Goal: Understand process/instructions: Learn how to perform a task or action

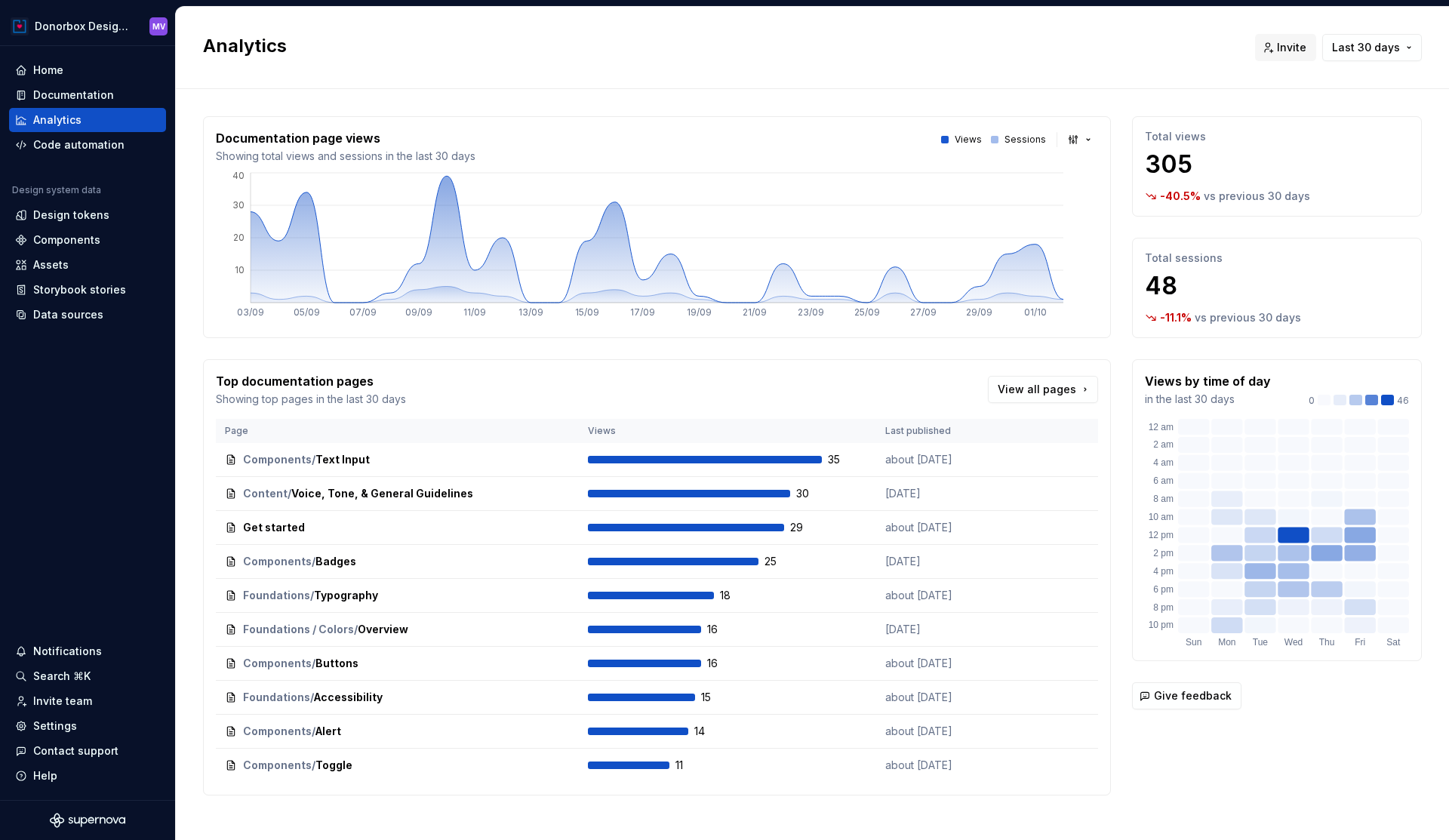
scroll to position [13, 0]
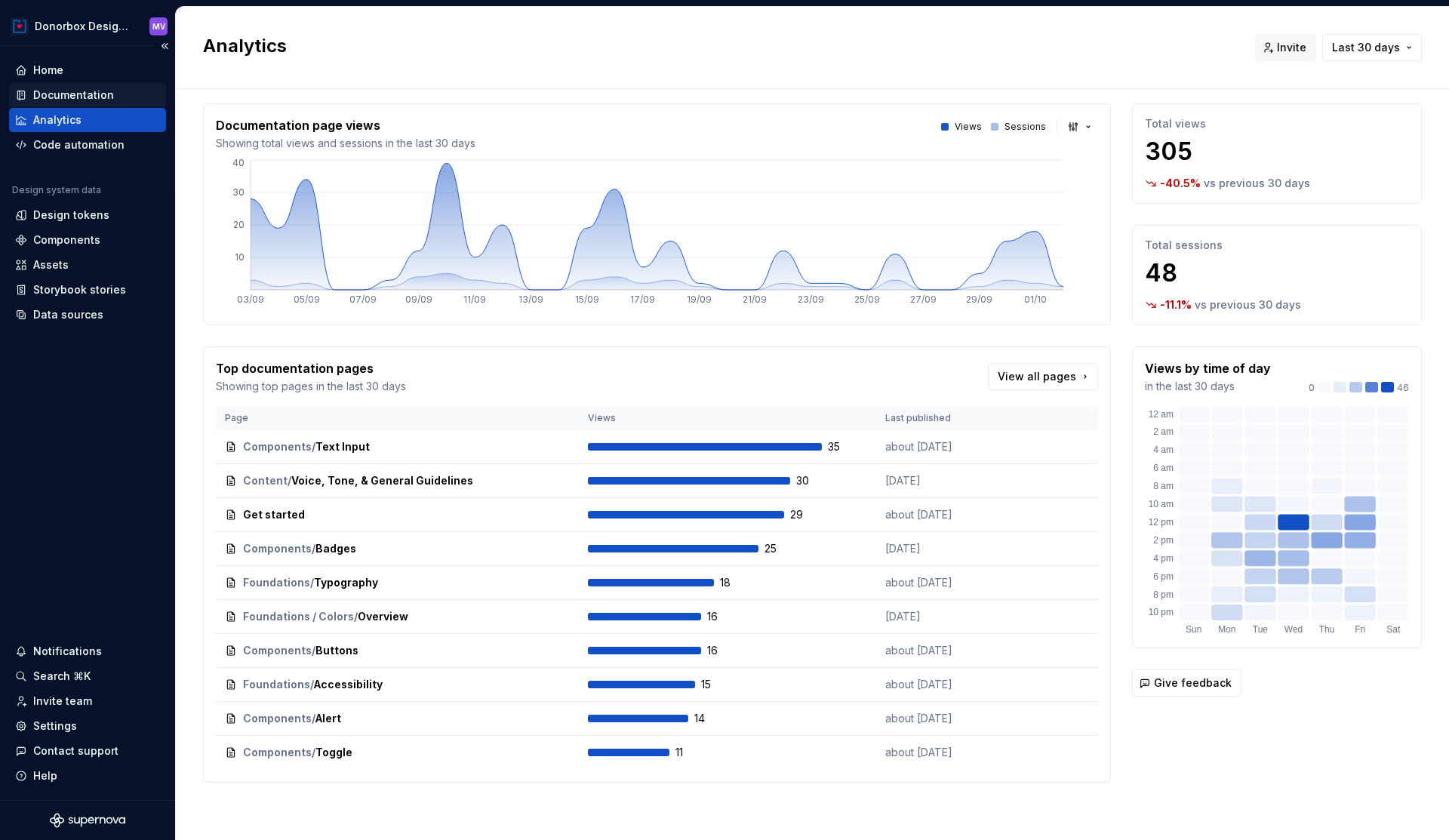
click at [90, 92] on div "Documentation" at bounding box center [74, 95] width 80 height 15
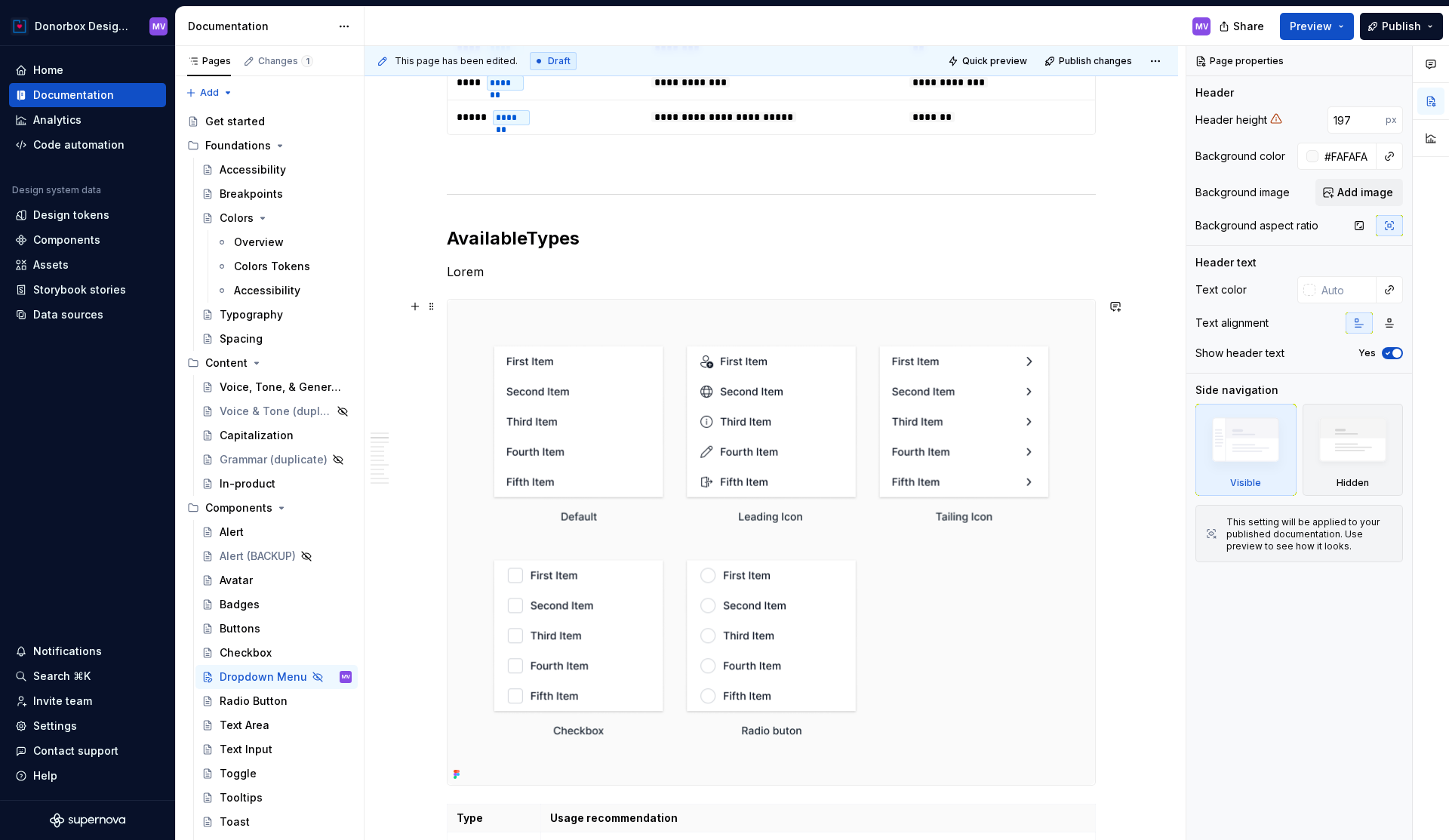
scroll to position [898, 0]
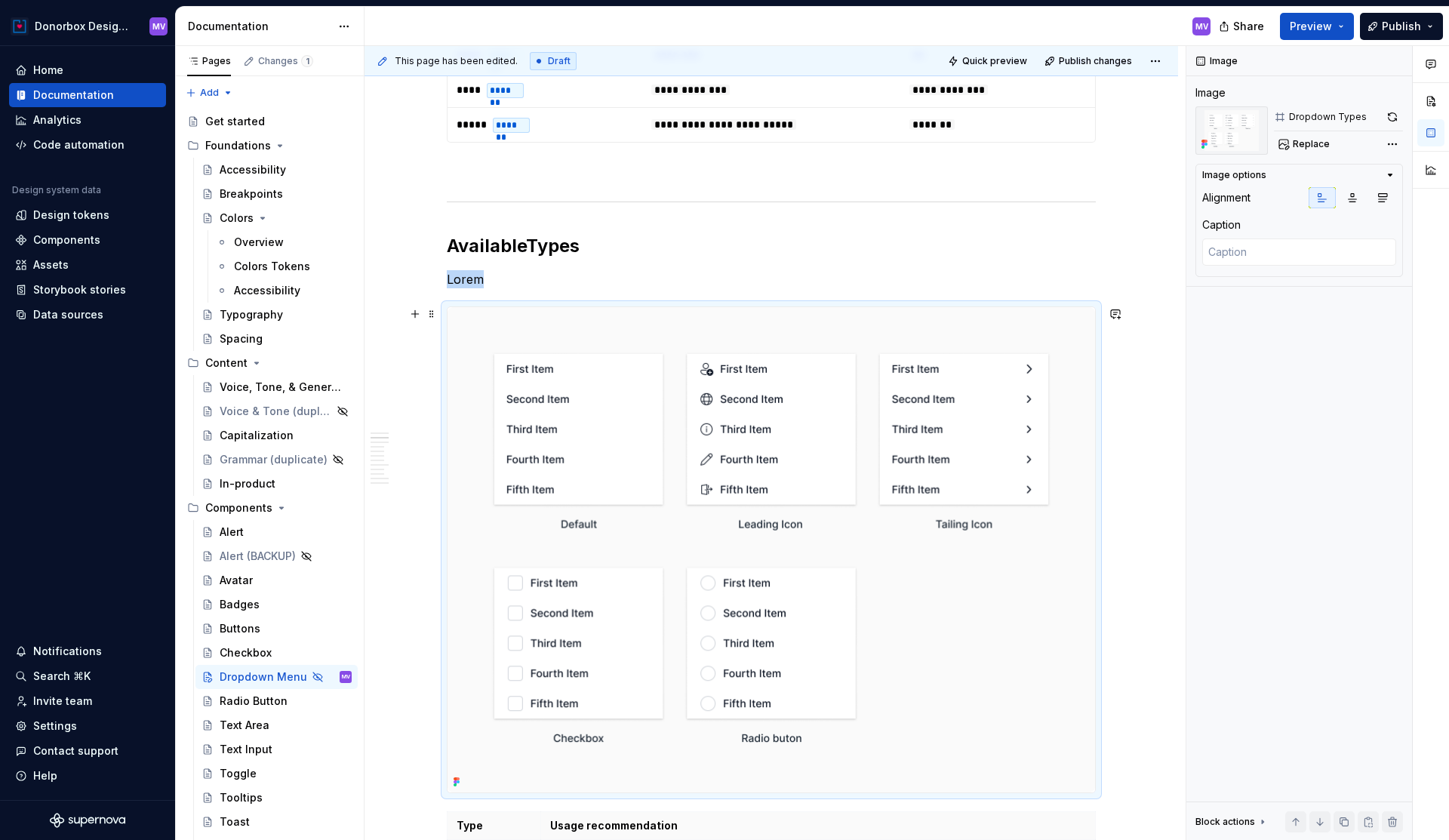
click at [925, 529] on img at bounding box center [771, 549] width 648 height 485
click at [958, 526] on img at bounding box center [771, 549] width 648 height 485
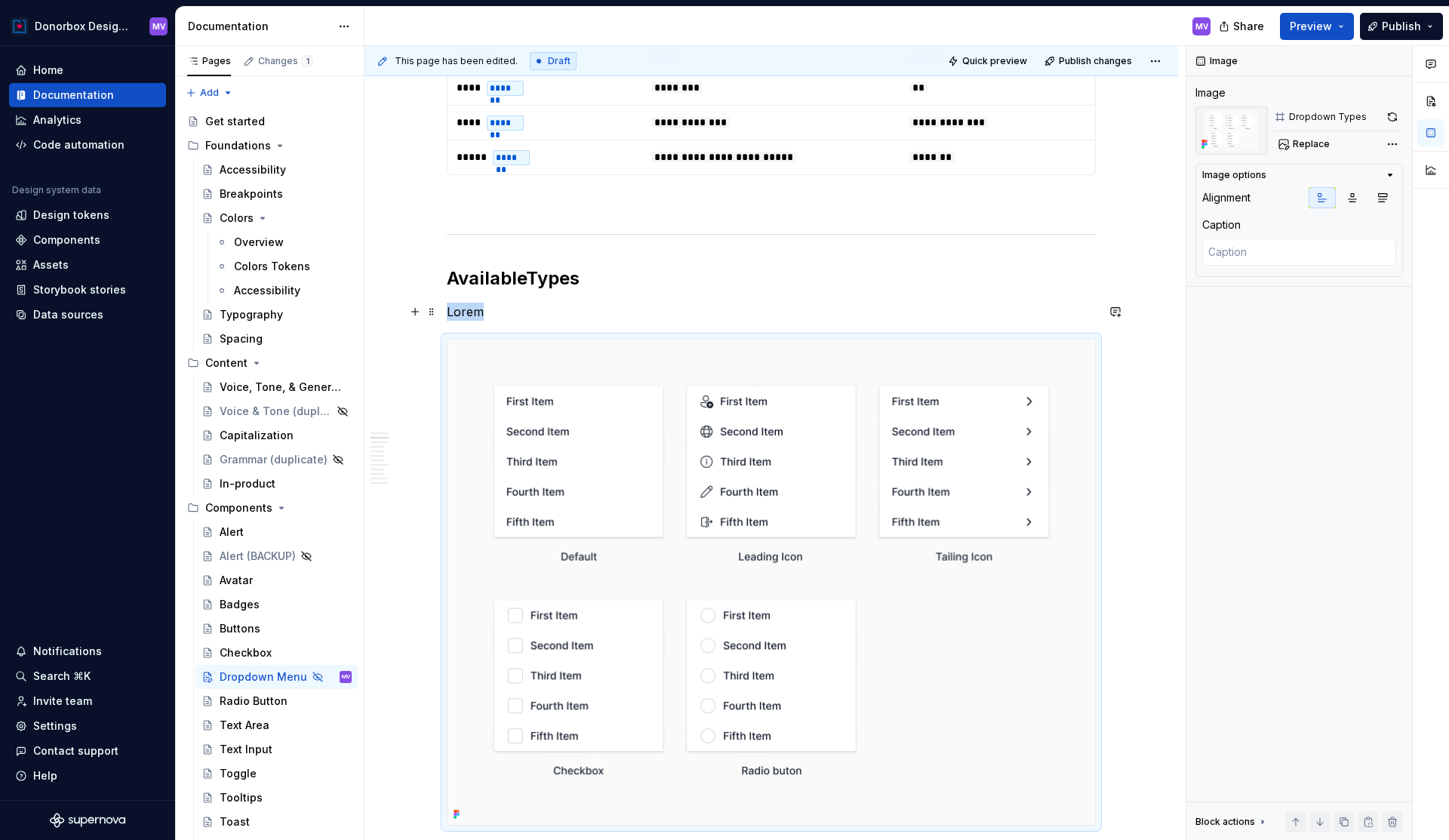
click at [490, 311] on p "Lorem" at bounding box center [771, 311] width 650 height 18
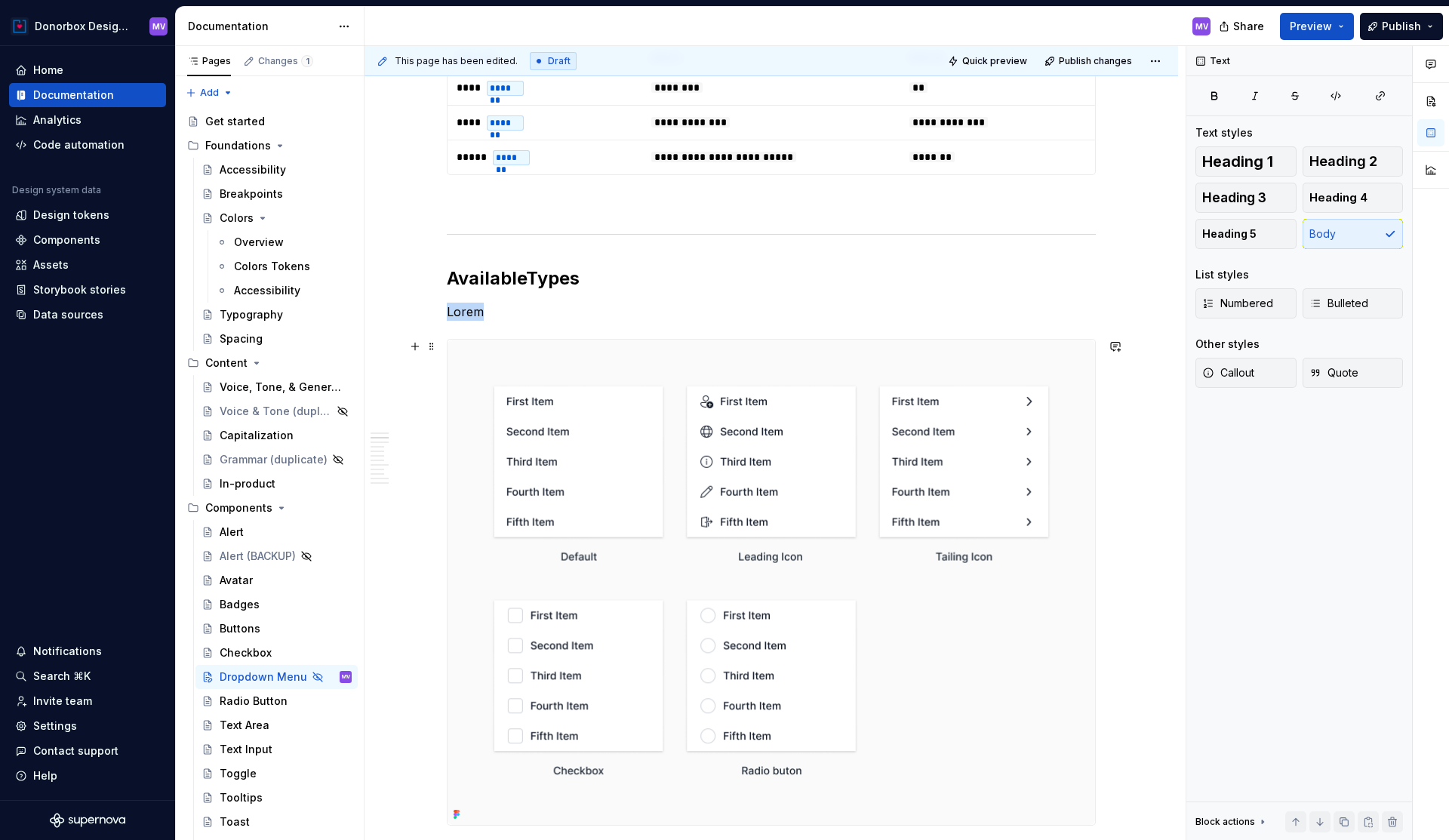
click at [652, 368] on img at bounding box center [771, 582] width 648 height 485
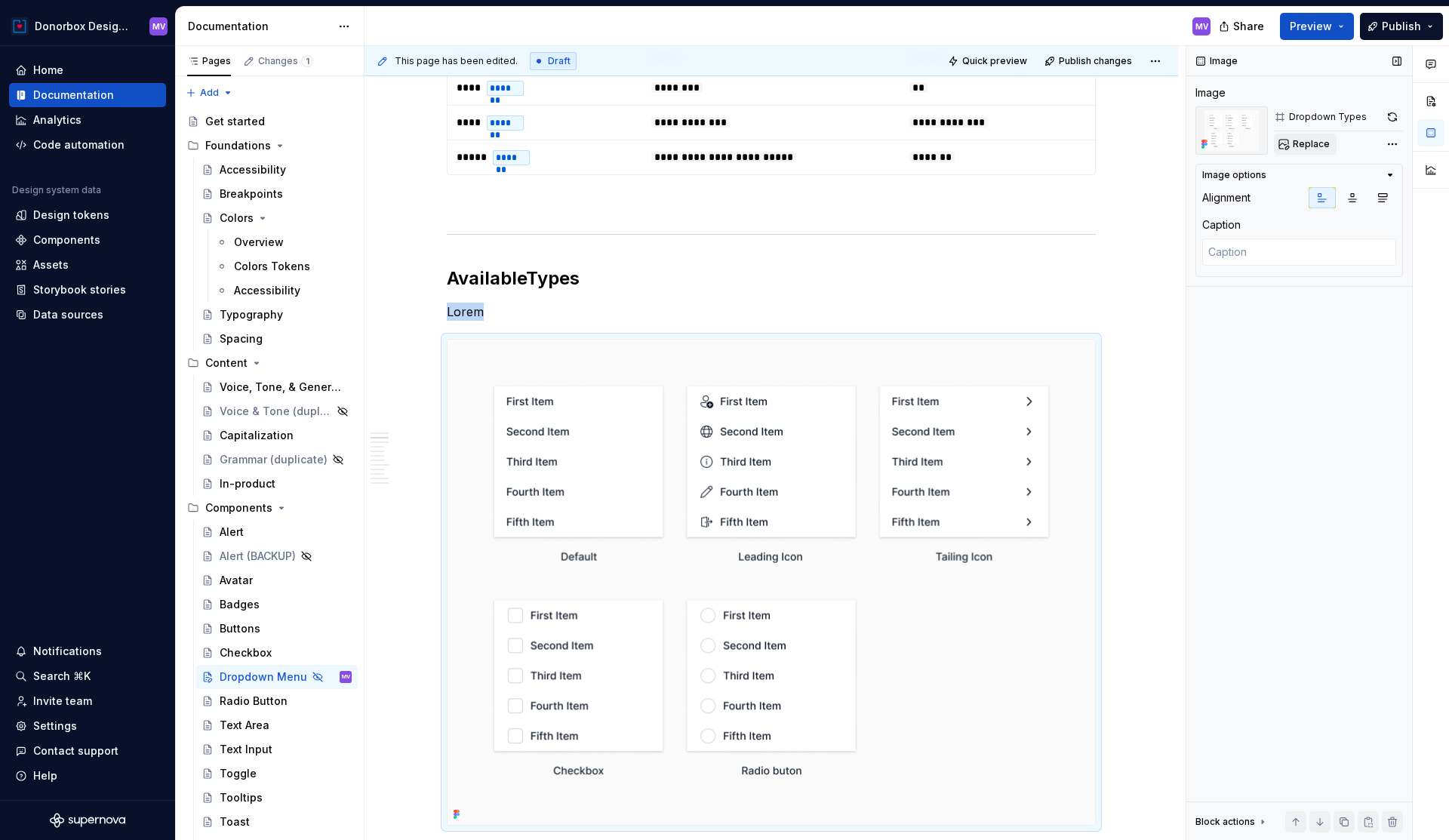
click at [1308, 147] on span "Replace" at bounding box center [1311, 144] width 37 height 12
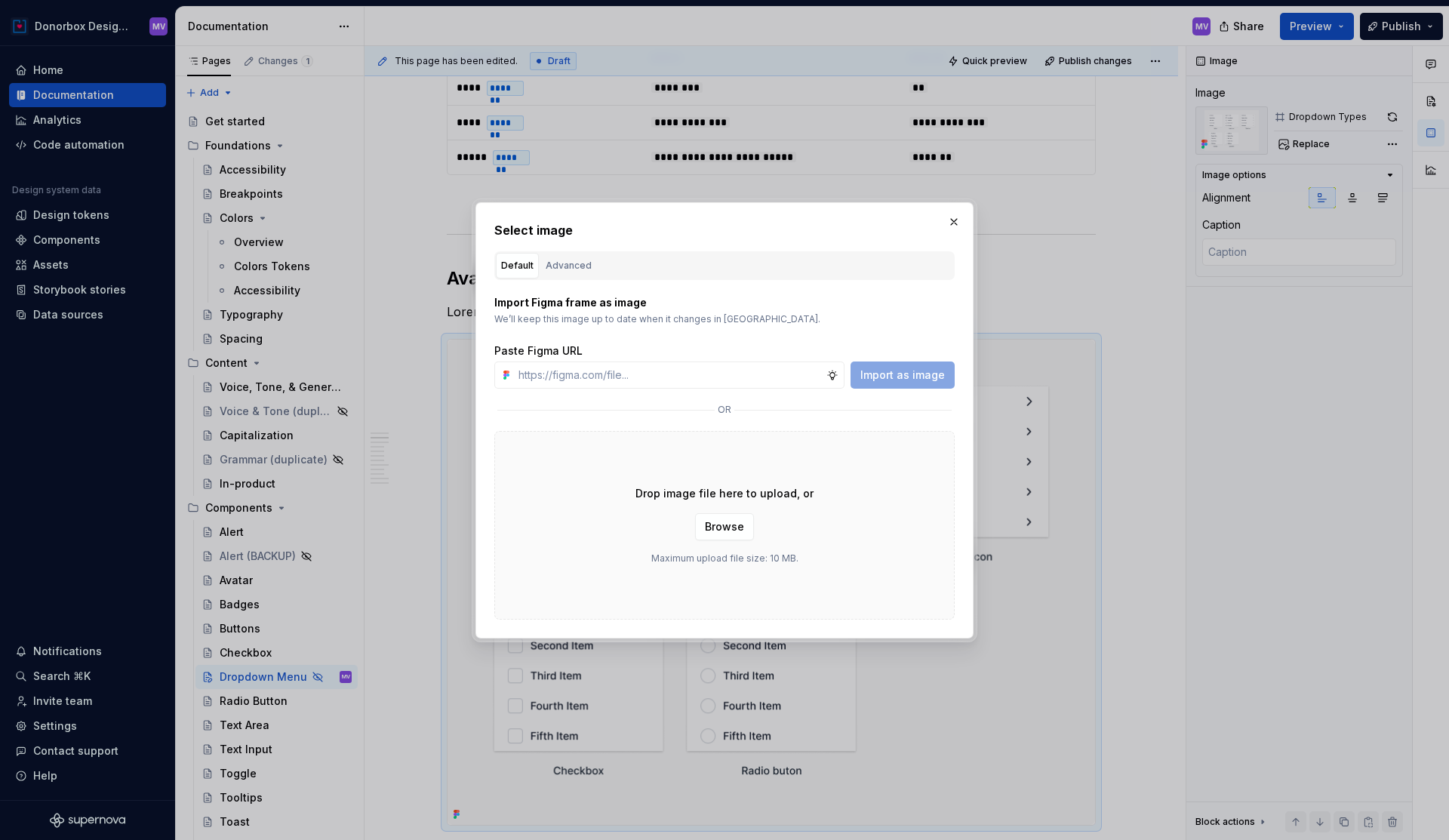
type textarea "*"
type input "[URL][DOMAIN_NAME]"
click at [910, 374] on span "Import as image" at bounding box center [902, 376] width 85 height 15
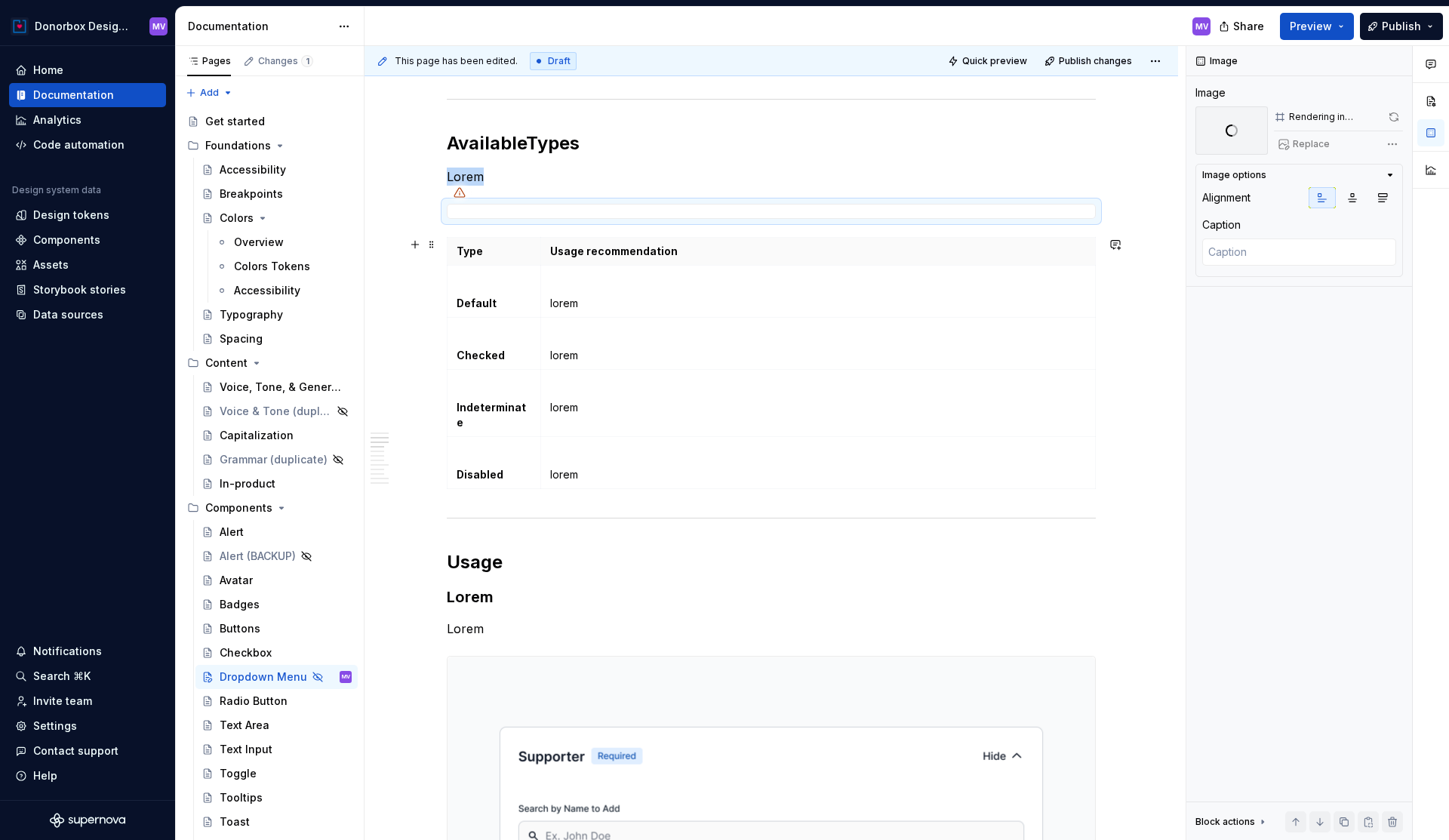
scroll to position [1006, 0]
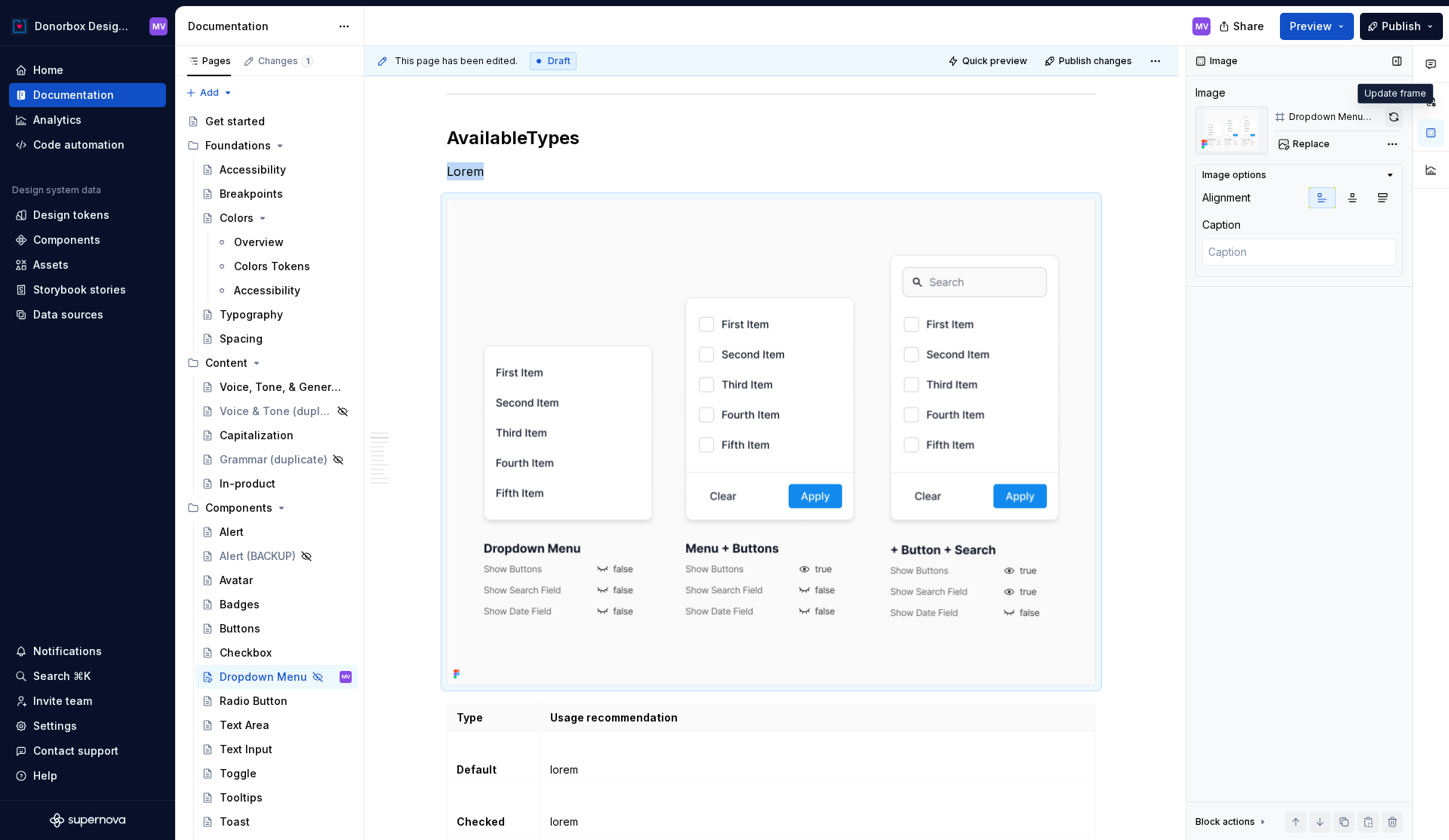
click at [1393, 118] on button "button" at bounding box center [1393, 116] width 18 height 21
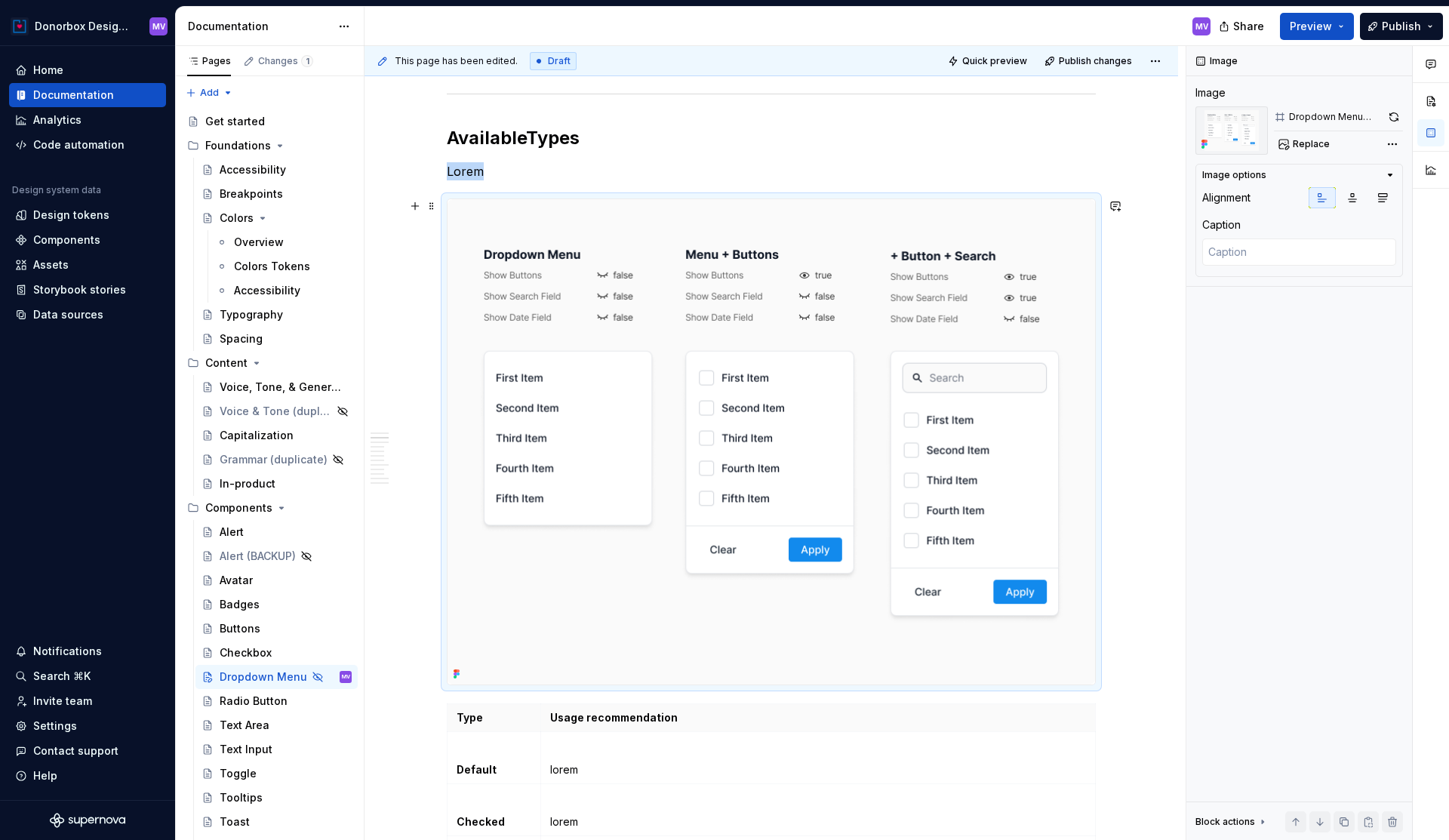
click at [897, 221] on img at bounding box center [771, 441] width 648 height 485
click at [1392, 117] on button "button" at bounding box center [1393, 116] width 18 height 21
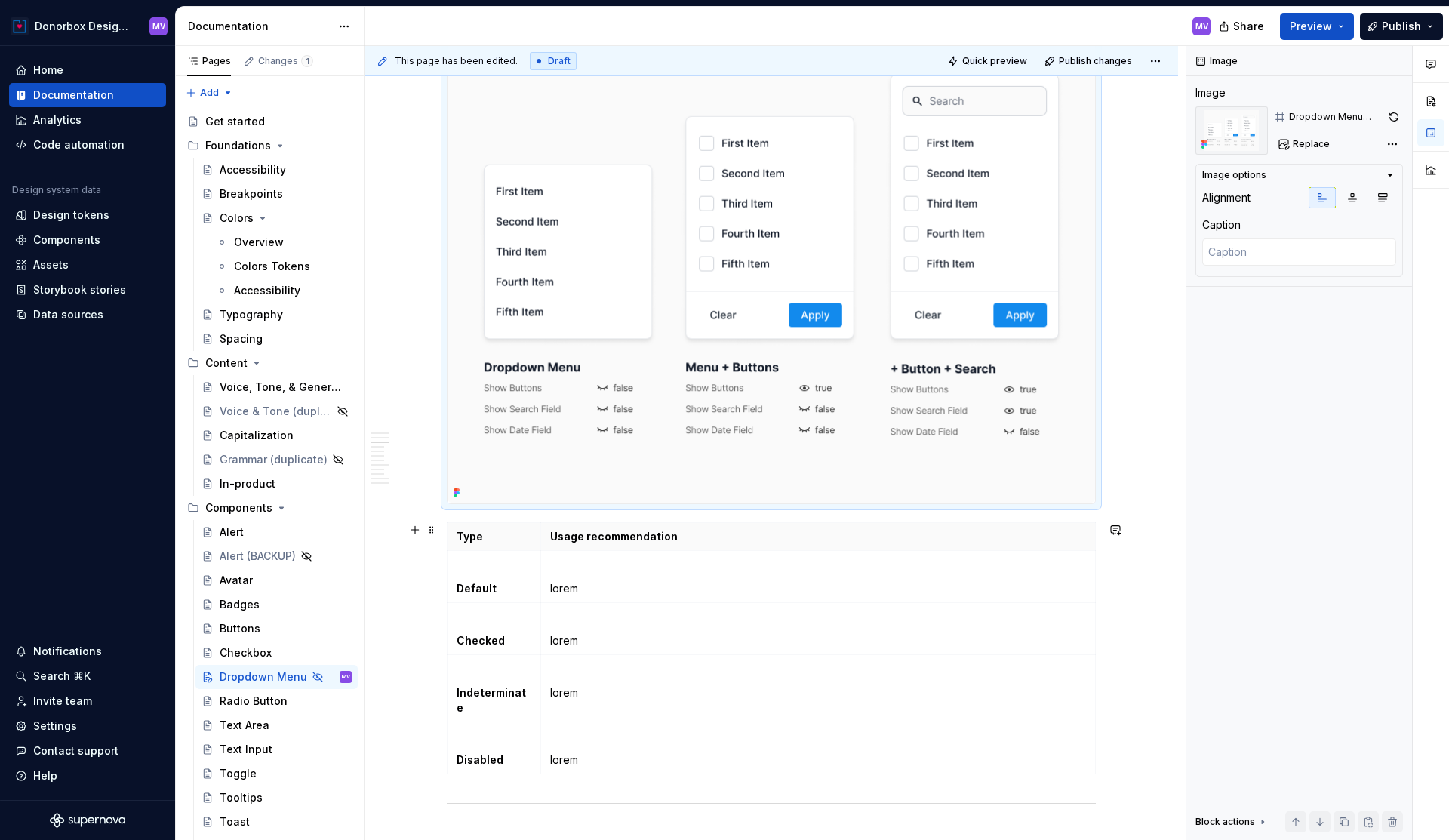
scroll to position [1190, 0]
type textarea "*"
click at [484, 585] on strong "Default" at bounding box center [477, 584] width 40 height 13
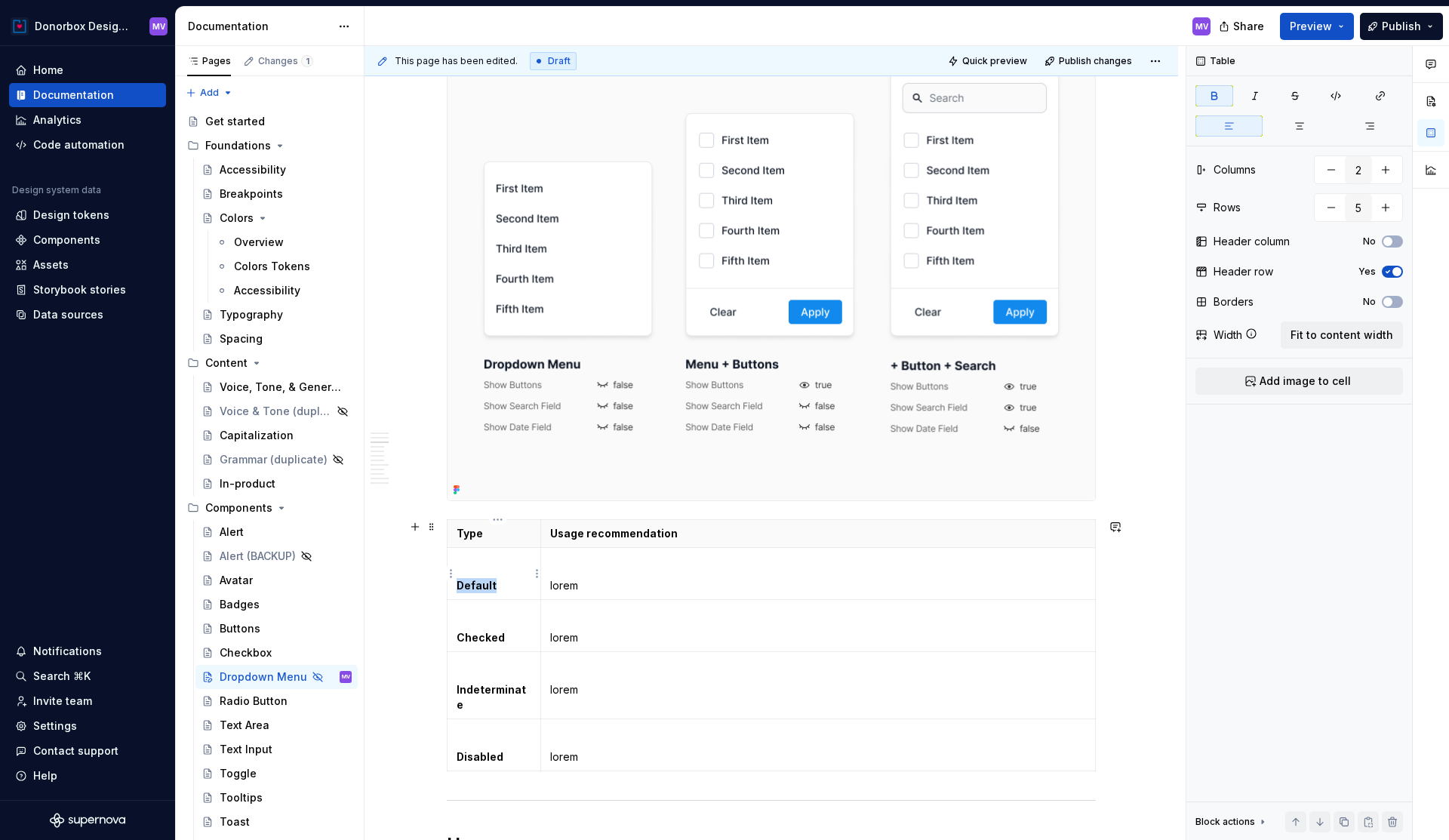
click at [484, 585] on strong "Default" at bounding box center [477, 584] width 40 height 13
drag, startPoint x: 543, startPoint y: 521, endPoint x: 560, endPoint y: 526, distance: 17.7
click at [696, 365] on img at bounding box center [771, 257] width 648 height 485
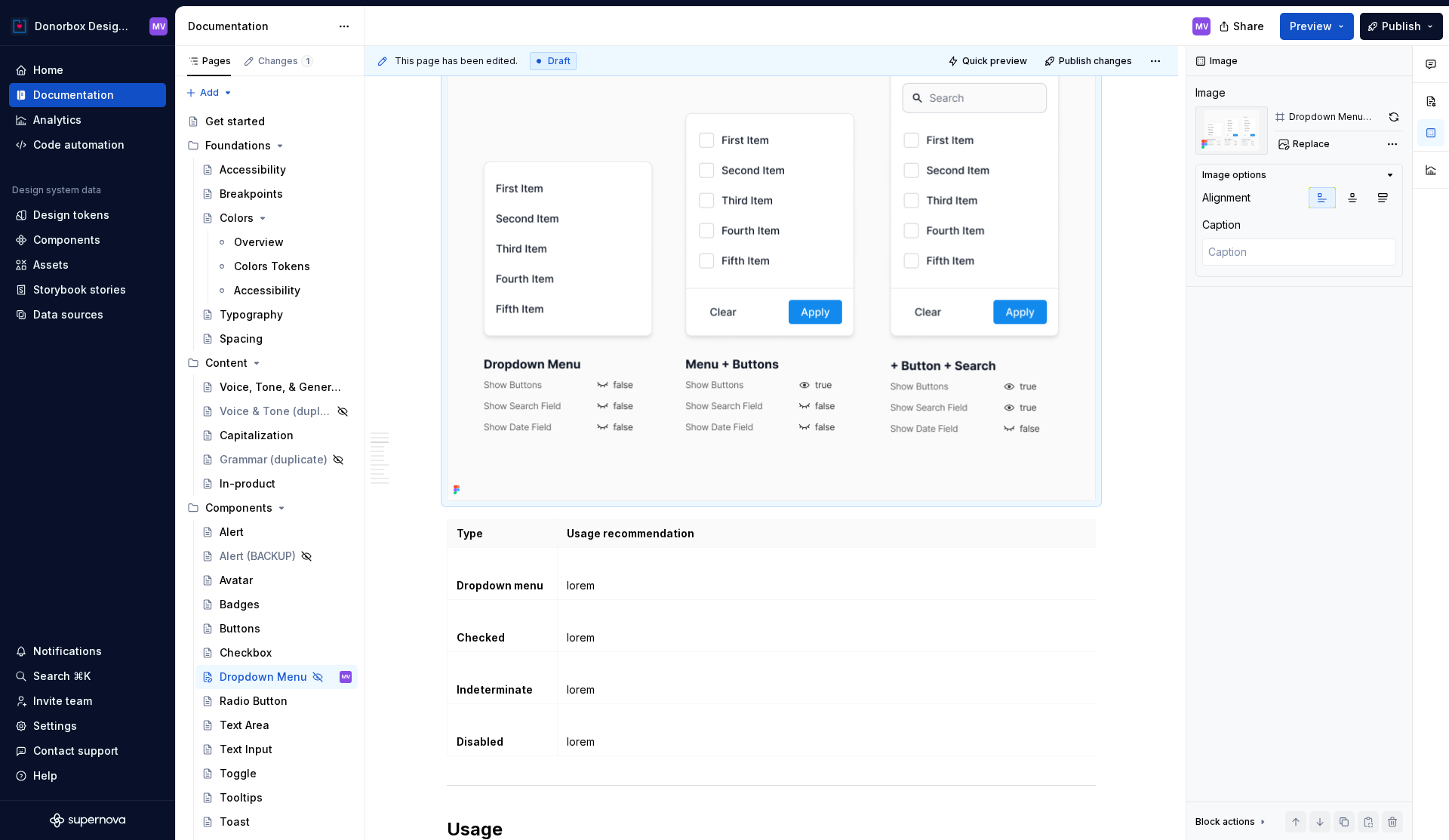
click at [696, 365] on img at bounding box center [771, 257] width 648 height 485
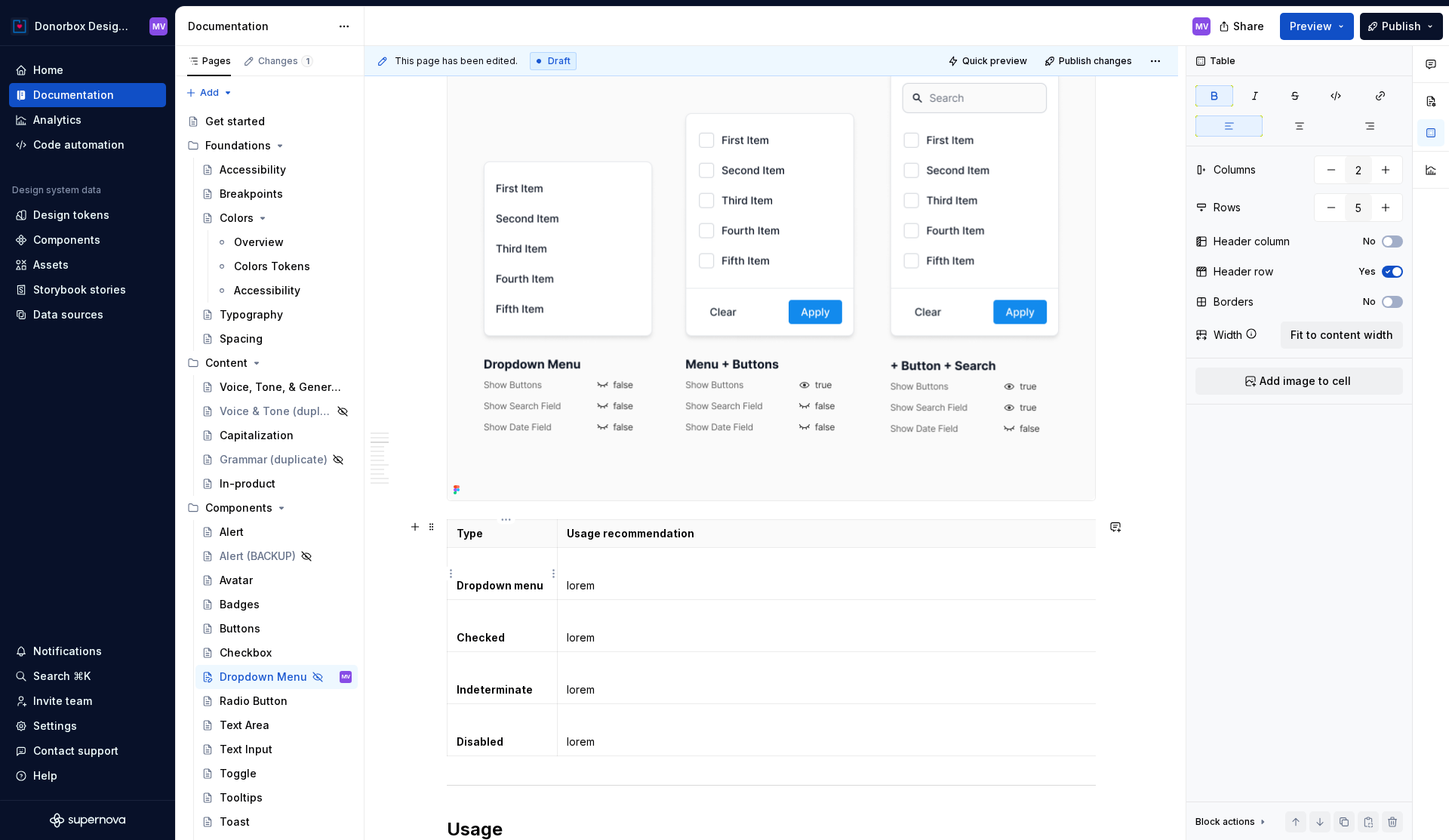
click at [521, 580] on strong "Dropdown menu" at bounding box center [500, 584] width 86 height 13
click at [587, 588] on p "lorem" at bounding box center [834, 586] width 536 height 15
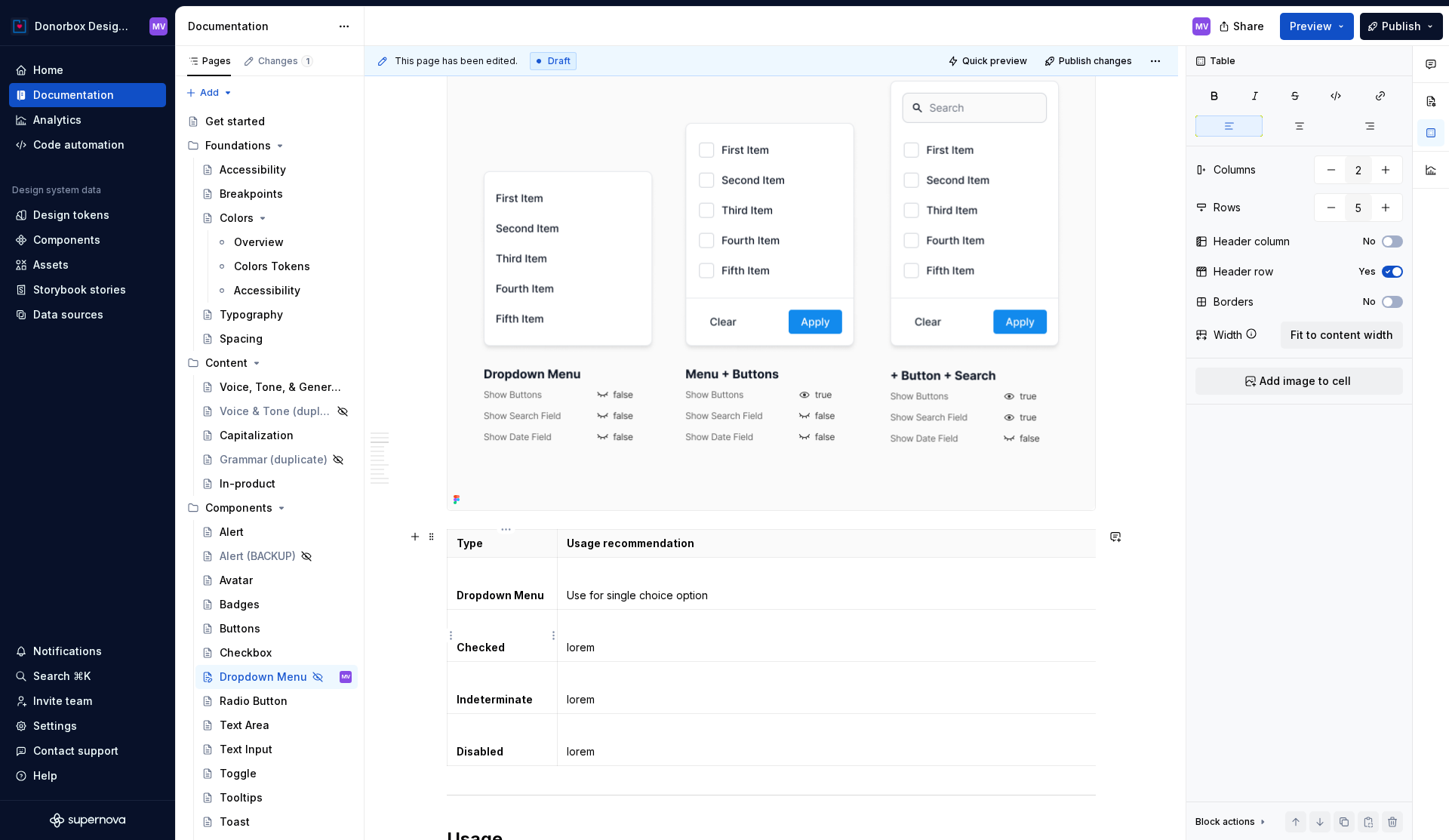
click at [487, 653] on strong "Checked" at bounding box center [481, 647] width 48 height 13
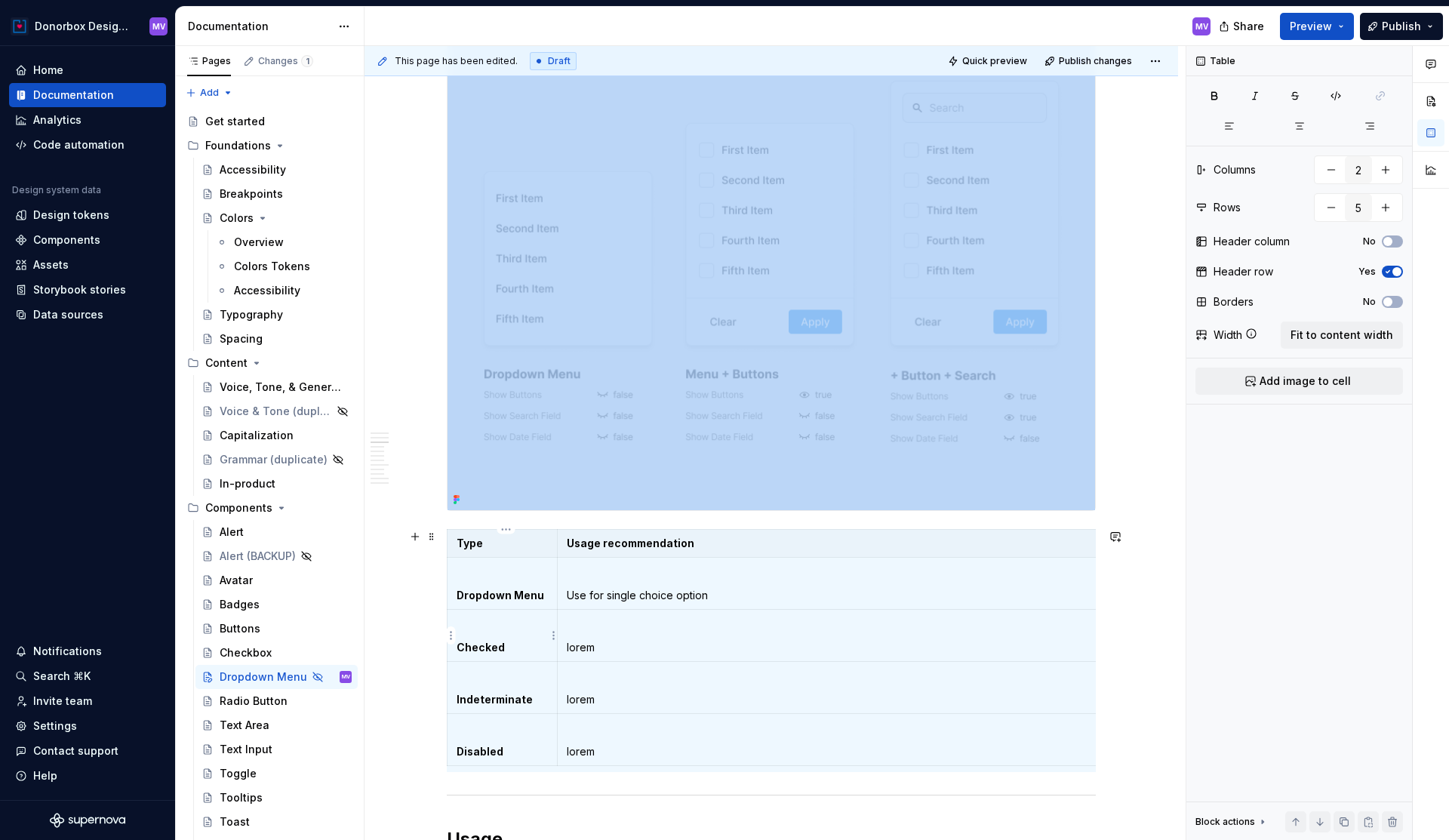
click at [487, 653] on strong "Checked" at bounding box center [481, 647] width 48 height 13
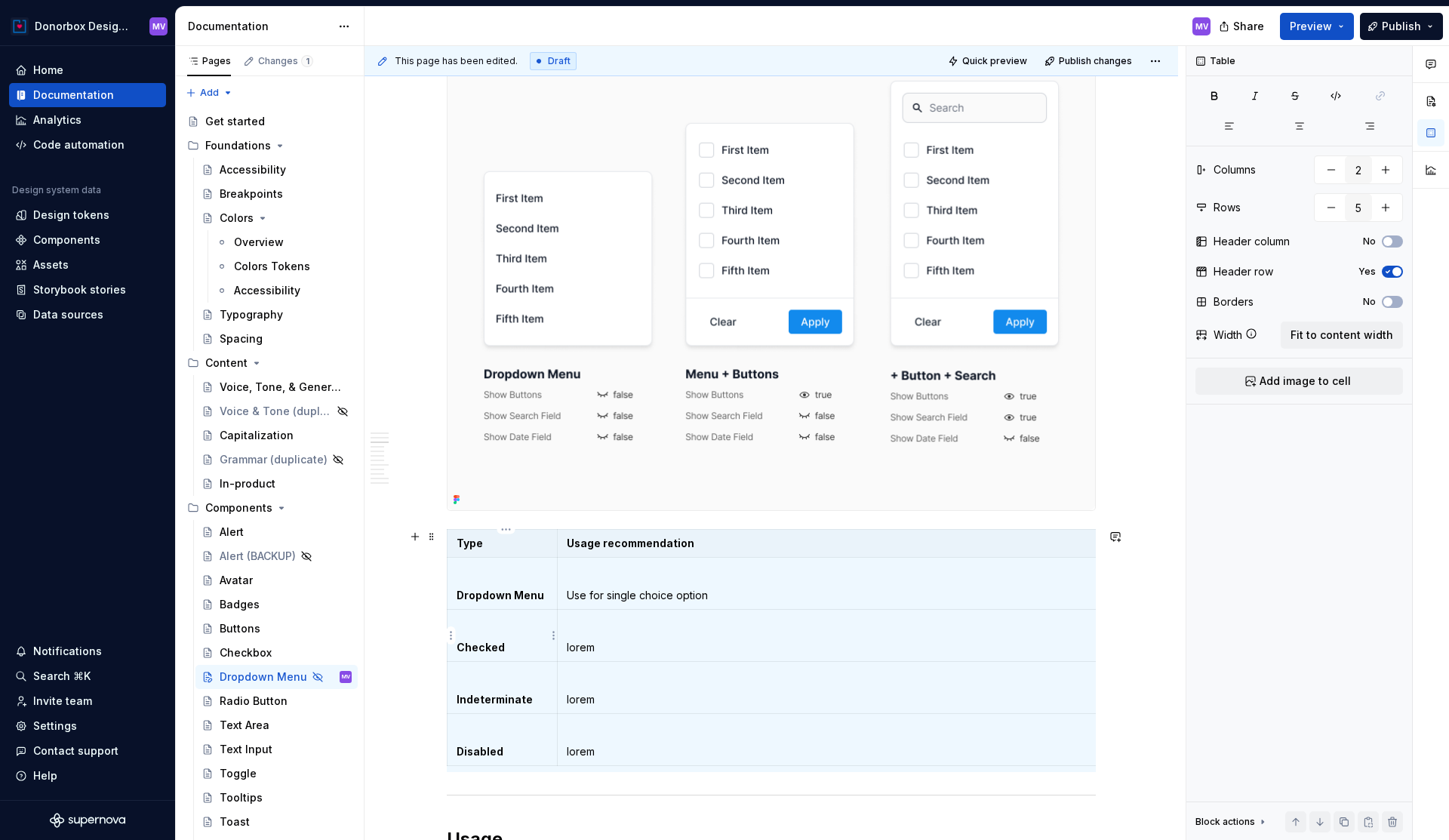
click at [490, 645] on strong "Checked" at bounding box center [481, 647] width 48 height 13
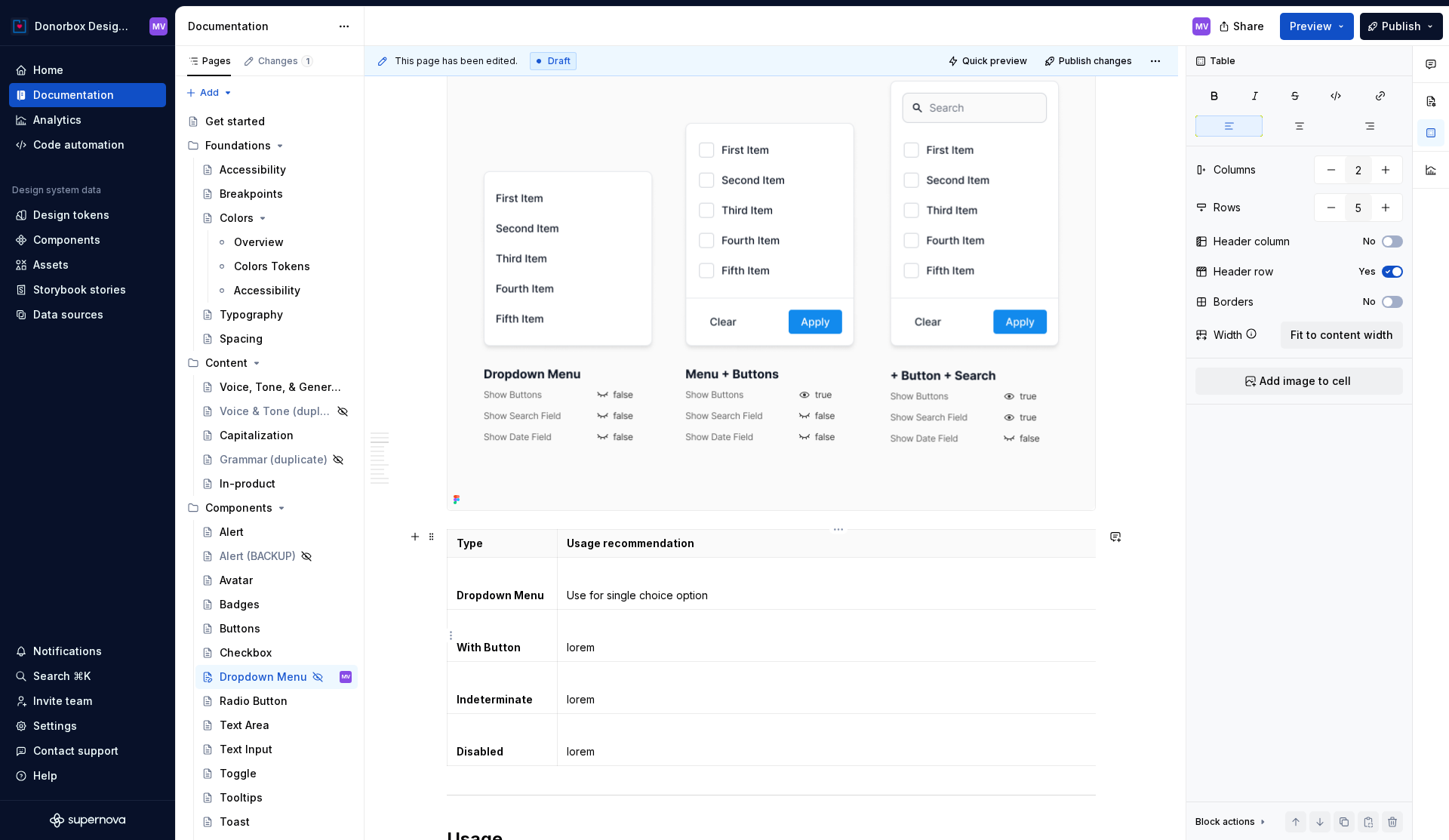
click at [589, 648] on p "lorem" at bounding box center [834, 648] width 536 height 15
drag, startPoint x: 460, startPoint y: 644, endPoint x: 520, endPoint y: 647, distance: 60.1
click at [520, 647] on strong "With Button" at bounding box center [489, 647] width 64 height 13
copy strong "With Button"
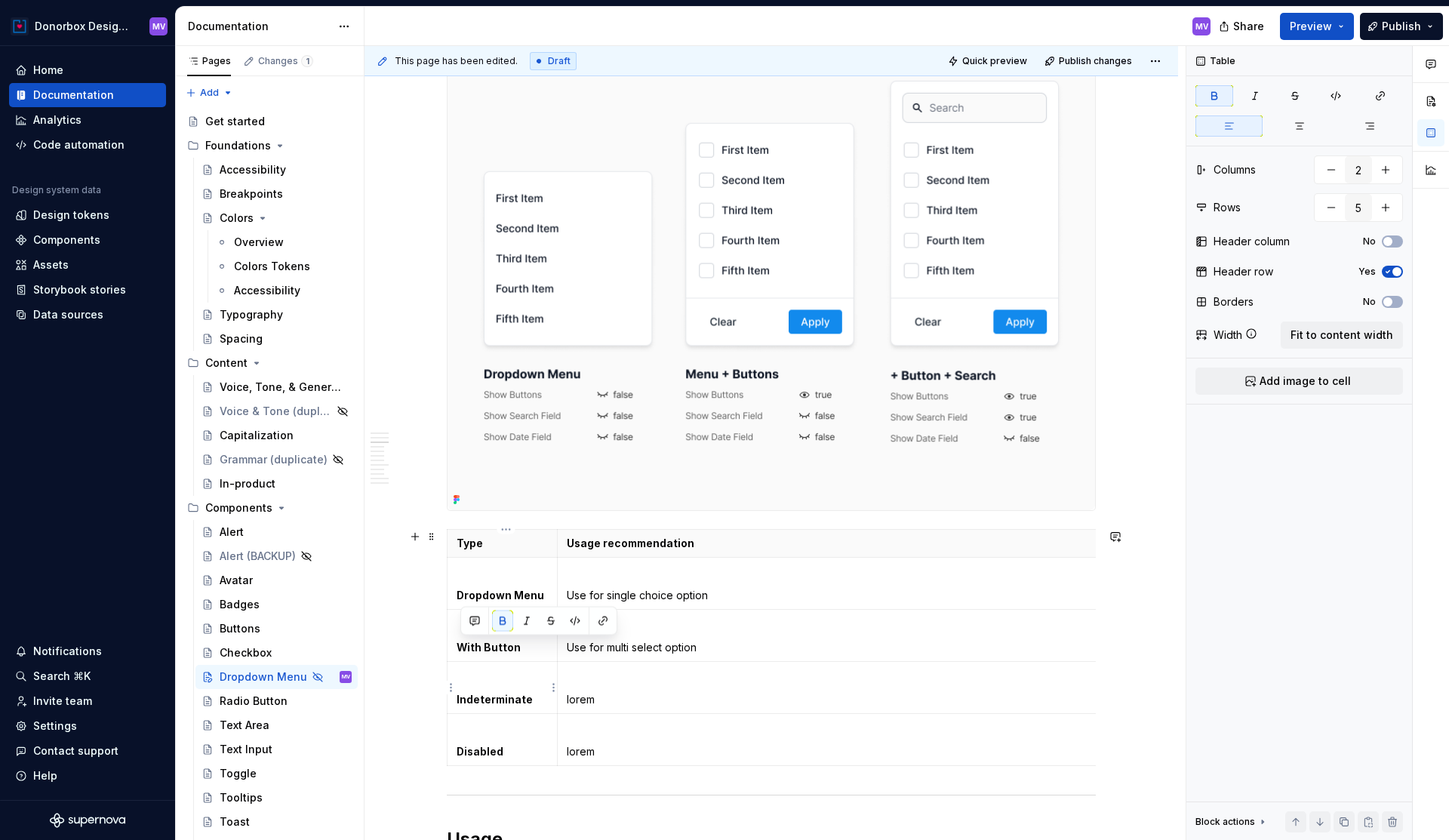
click at [486, 695] on strong "Indeterminate" at bounding box center [495, 699] width 76 height 13
click at [583, 699] on p "lorem" at bounding box center [834, 700] width 536 height 15
drag, startPoint x: 572, startPoint y: 645, endPoint x: 710, endPoint y: 647, distance: 138.0
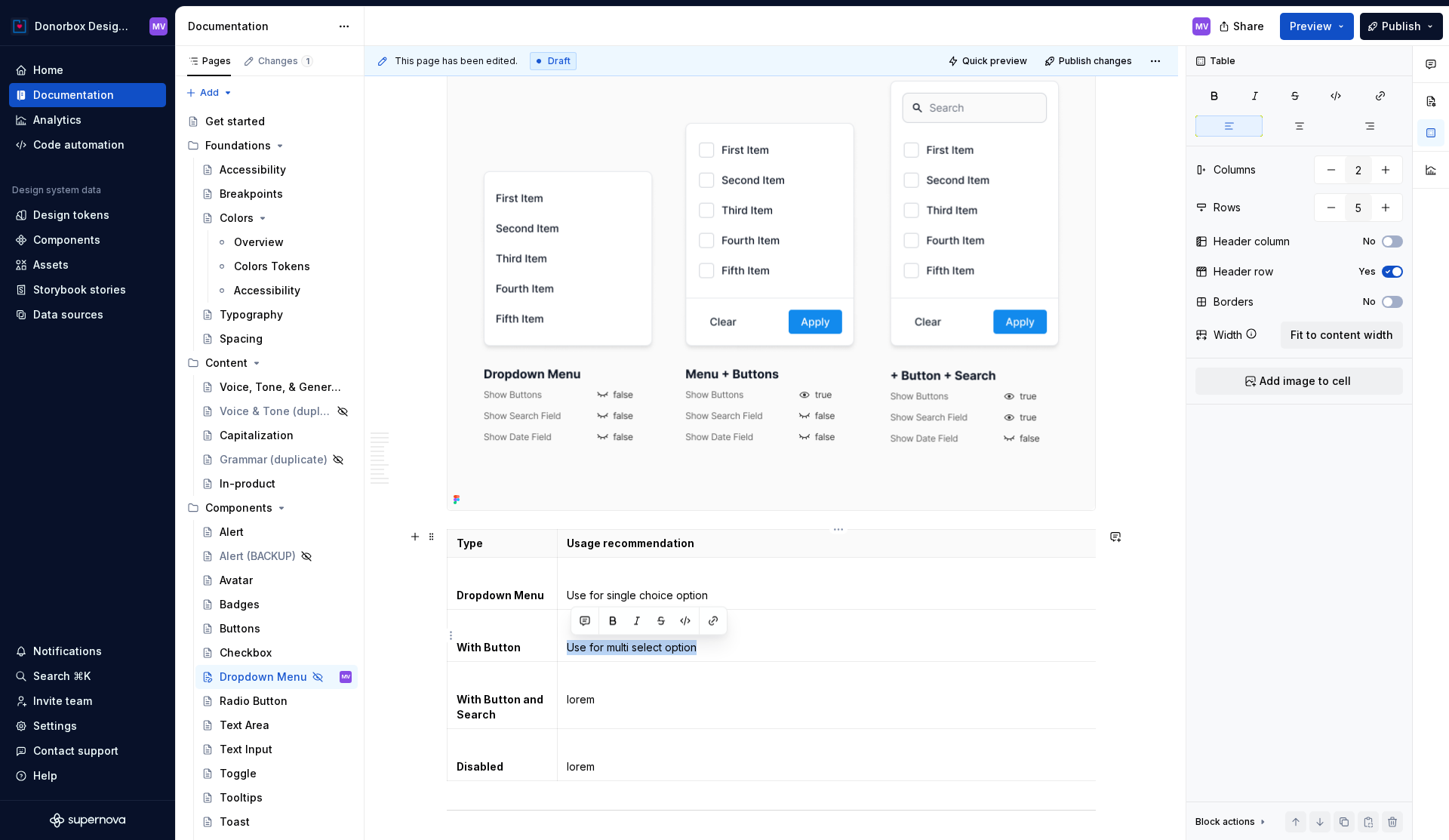
click at [710, 647] on p "Use for multi select option" at bounding box center [834, 648] width 536 height 15
copy p "Use for multi select option"
click at [587, 707] on td "lorem" at bounding box center [834, 695] width 555 height 67
click at [584, 701] on p "lorem" at bounding box center [834, 700] width 536 height 15
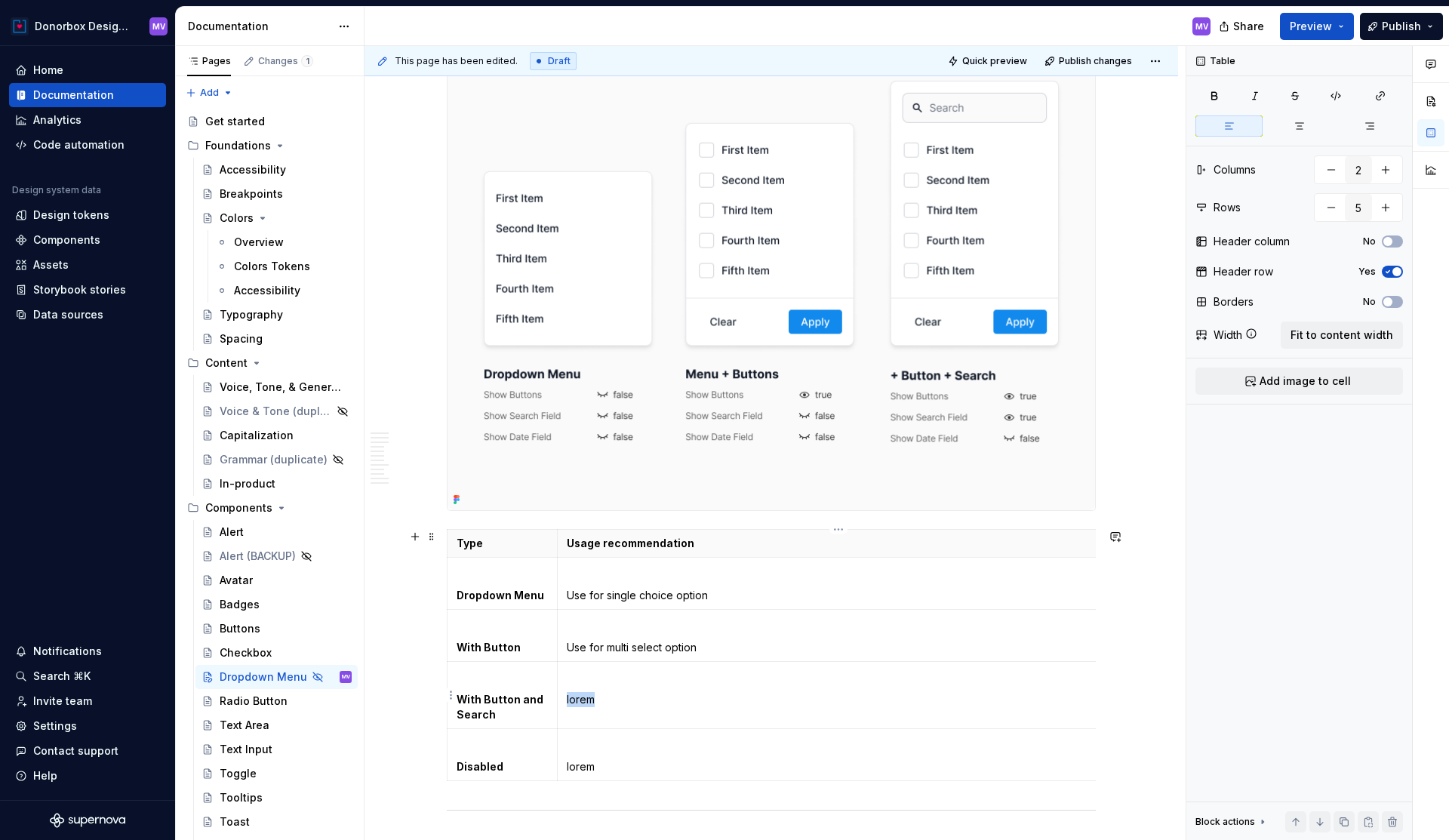
click at [584, 701] on p "lorem" at bounding box center [834, 700] width 536 height 15
click at [637, 701] on p "Use a an iternal search whten the dropdown have more them (to be defined) items." at bounding box center [834, 700] width 536 height 15
click at [699, 702] on p "Use a an internal search whten the dropdown have more them (to be defined) item…" at bounding box center [834, 700] width 536 height 15
drag, startPoint x: 995, startPoint y: 695, endPoint x: 573, endPoint y: 701, distance: 422.0
click at [573, 701] on p "Use a an internal search when the dropdown have more them (to be defined) items." at bounding box center [834, 700] width 536 height 15
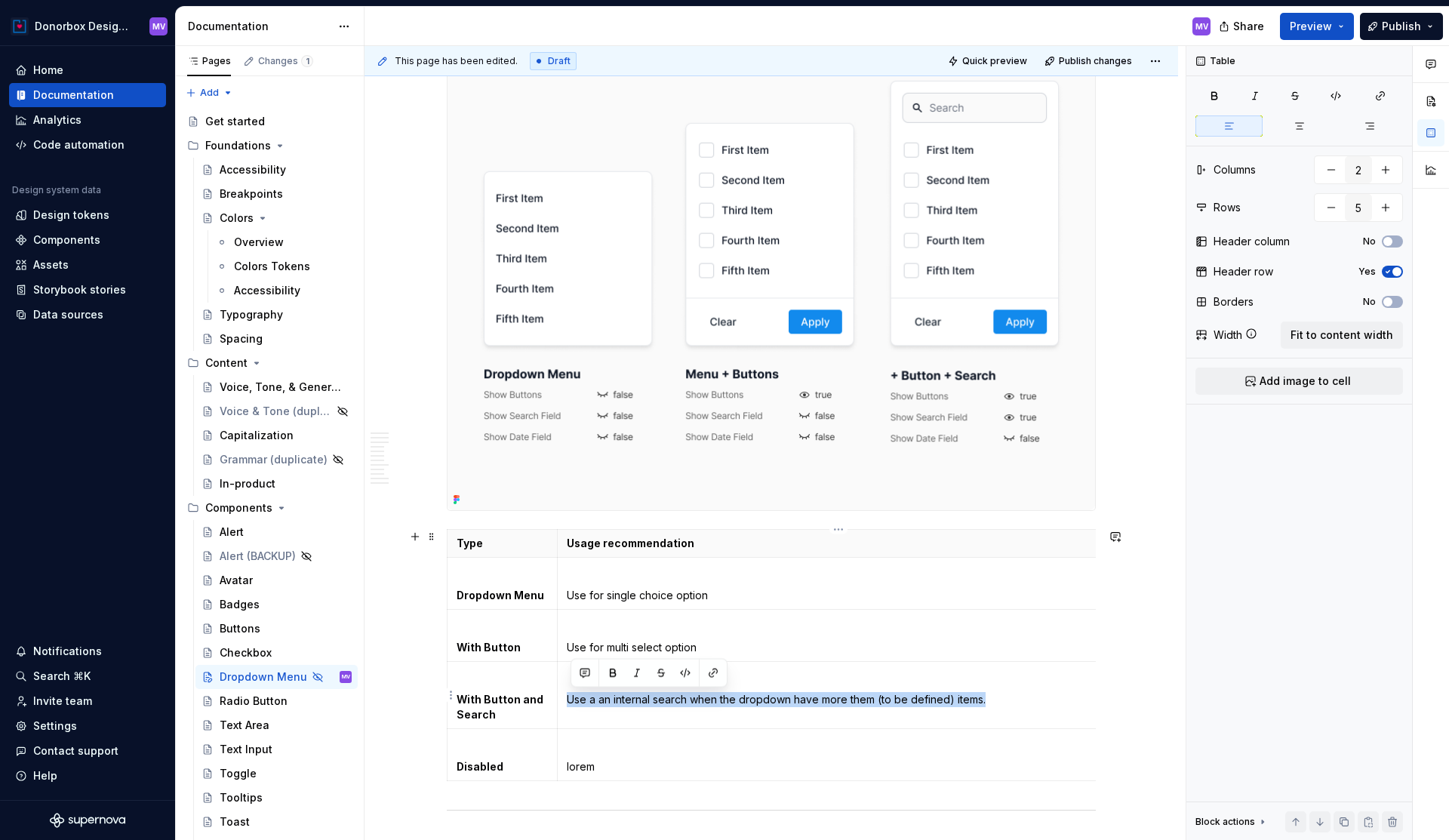
copy p "Use a an internal search when the dropdown have more them (to be defined) items."
click at [777, 707] on td "Use a an internal search when the dropdown have more them (to be defined) items." at bounding box center [834, 695] width 555 height 67
click at [592, 768] on p "lorem" at bounding box center [834, 766] width 536 height 15
click at [451, 756] on html "Donorbox Design System MV Home Documentation Analytics Code automation Design s…" at bounding box center [724, 420] width 1449 height 840
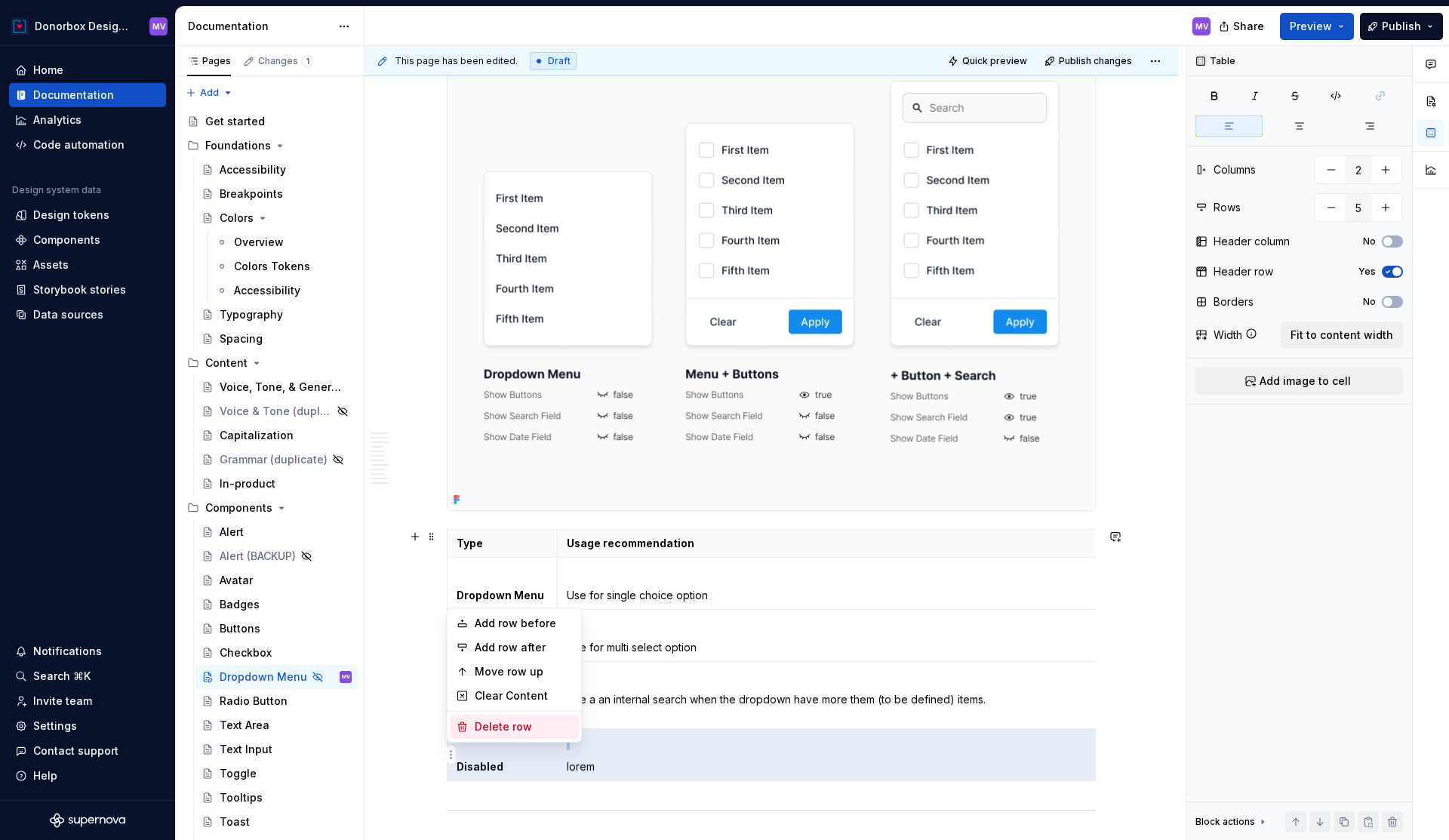
click at [484, 732] on div "Delete row" at bounding box center [524, 727] width 98 height 15
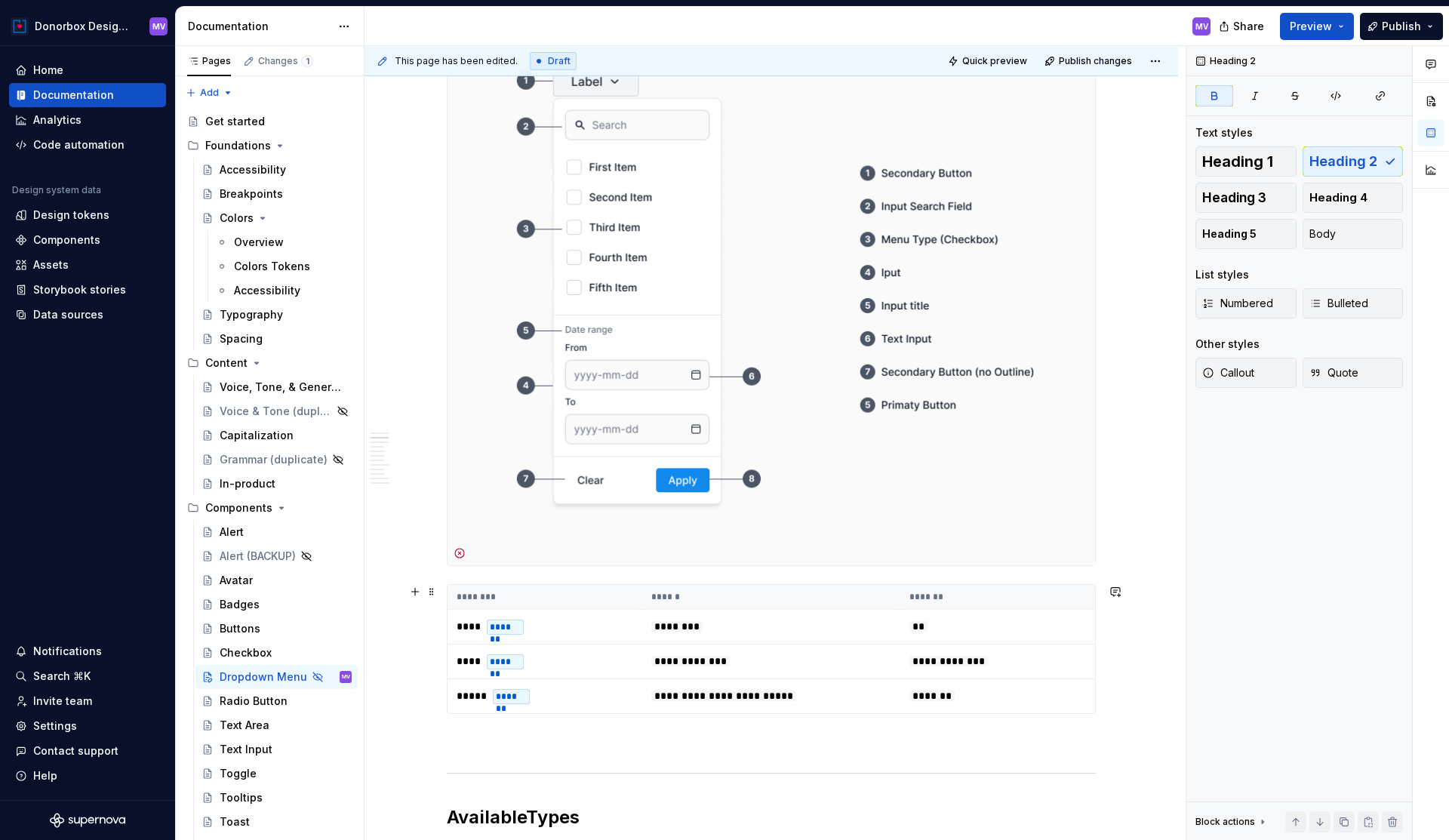
scroll to position [316, 0]
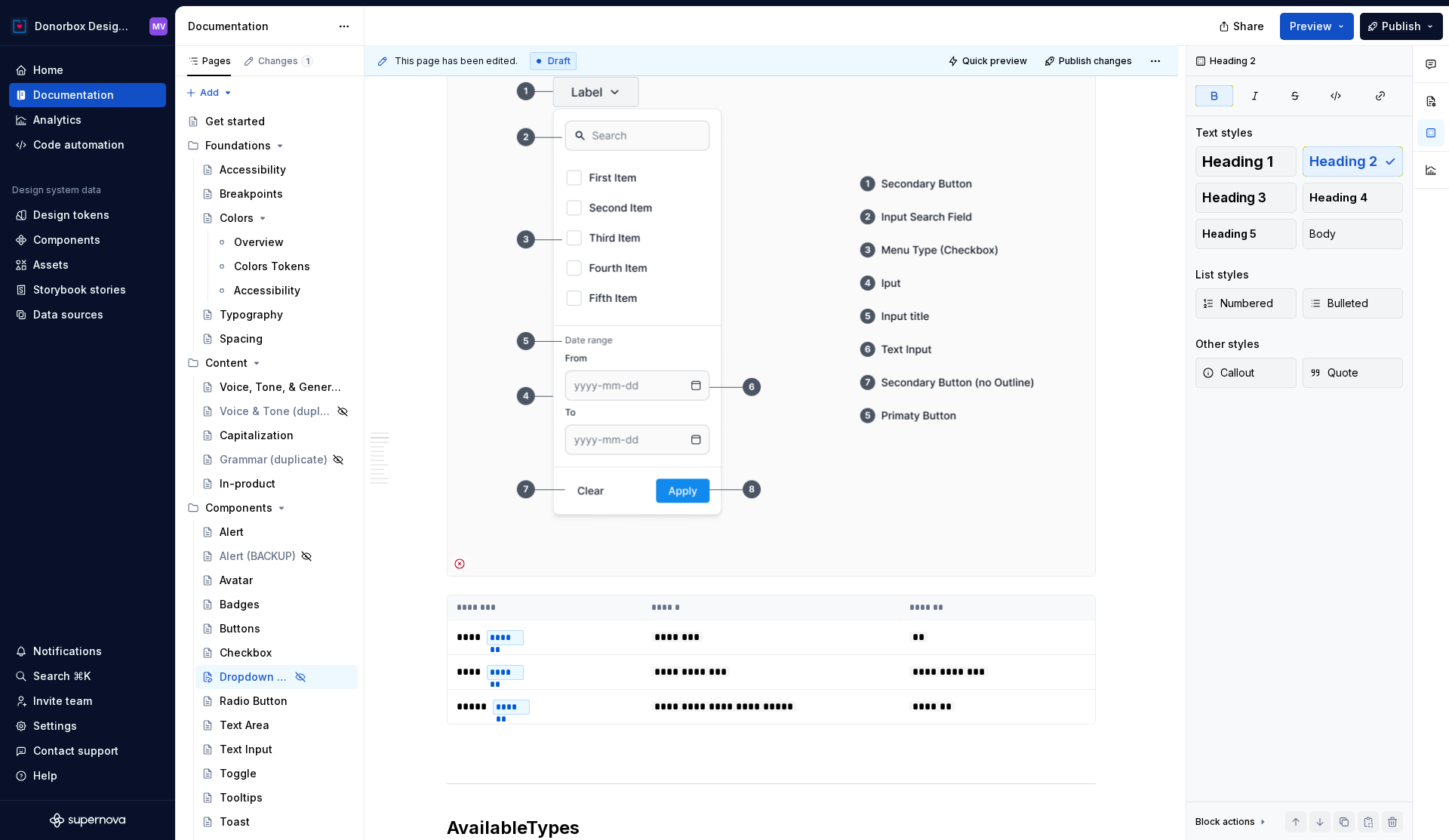
type textarea "*"
